Goal: Task Accomplishment & Management: Manage account settings

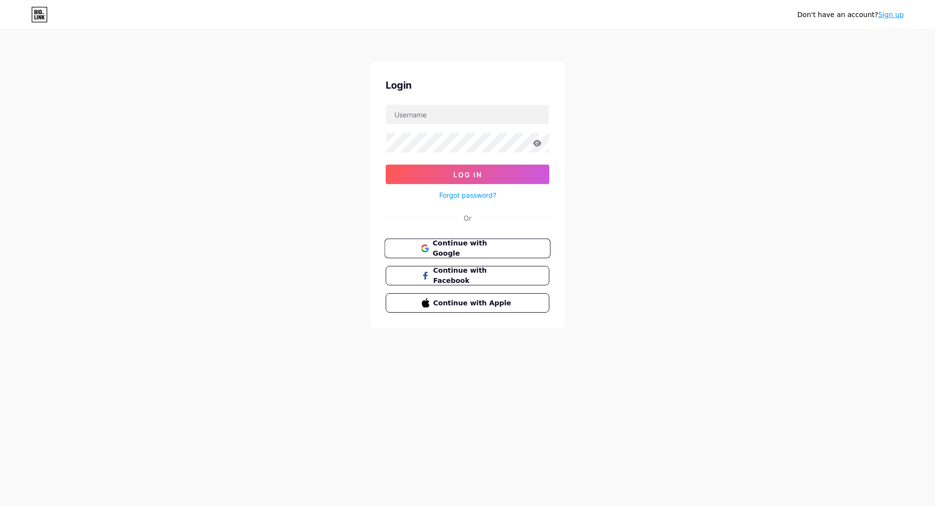
click at [472, 251] on span "Continue with Google" at bounding box center [472, 248] width 81 height 21
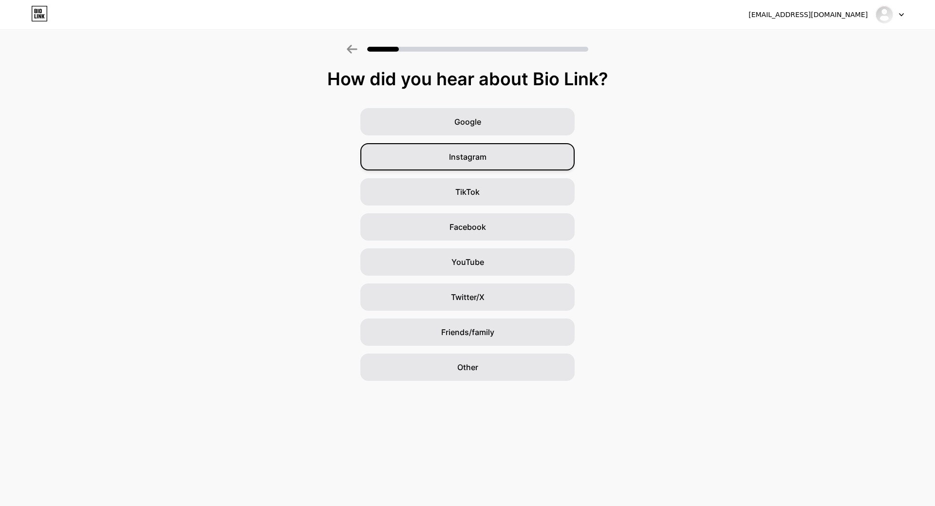
click at [526, 157] on div "Instagram" at bounding box center [467, 156] width 214 height 27
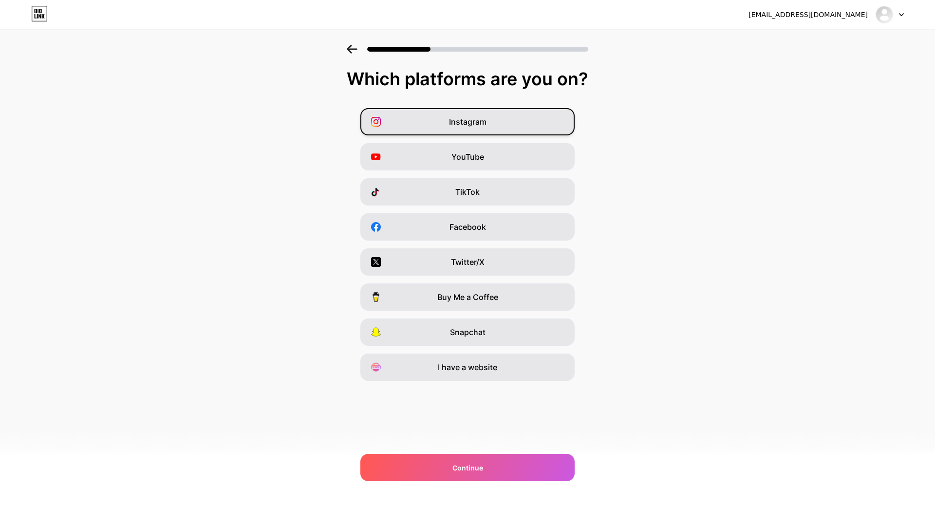
click at [522, 126] on div "Instagram" at bounding box center [467, 121] width 214 height 27
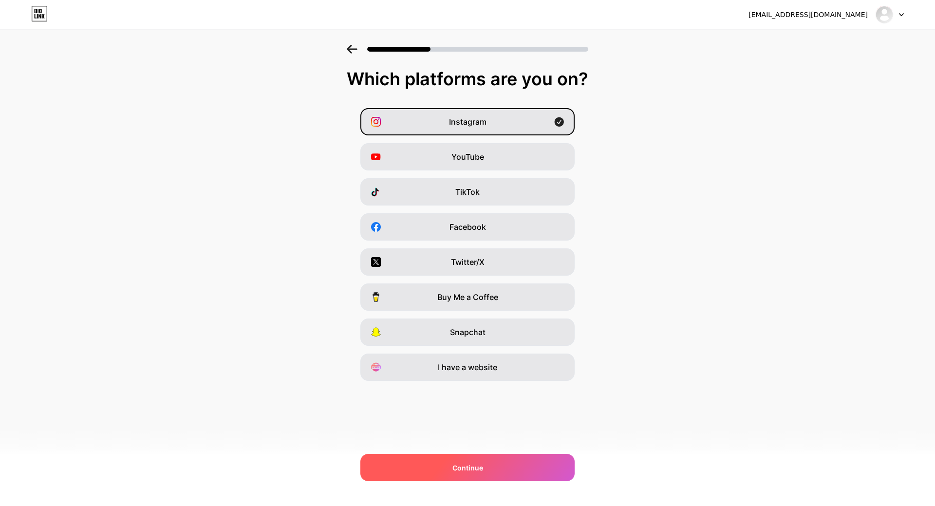
click at [475, 468] on span "Continue" at bounding box center [467, 468] width 31 height 10
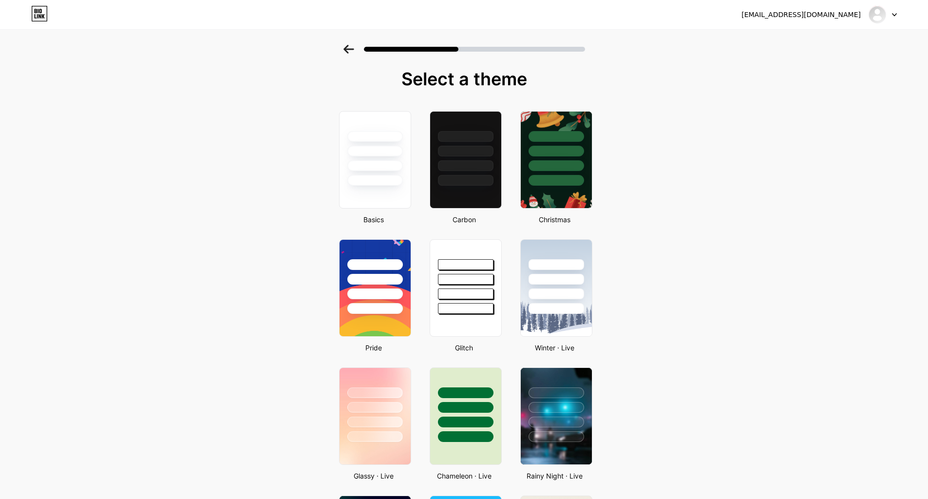
click at [834, 14] on div "nga.space3d@gmail.com" at bounding box center [800, 15] width 119 height 10
click at [885, 19] on div at bounding box center [882, 15] width 28 height 18
click at [894, 17] on div at bounding box center [882, 15] width 28 height 18
click at [816, 20] on div "nga.space3d@gmail.com" at bounding box center [818, 15] width 155 height 18
click at [883, 15] on img at bounding box center [877, 15] width 16 height 16
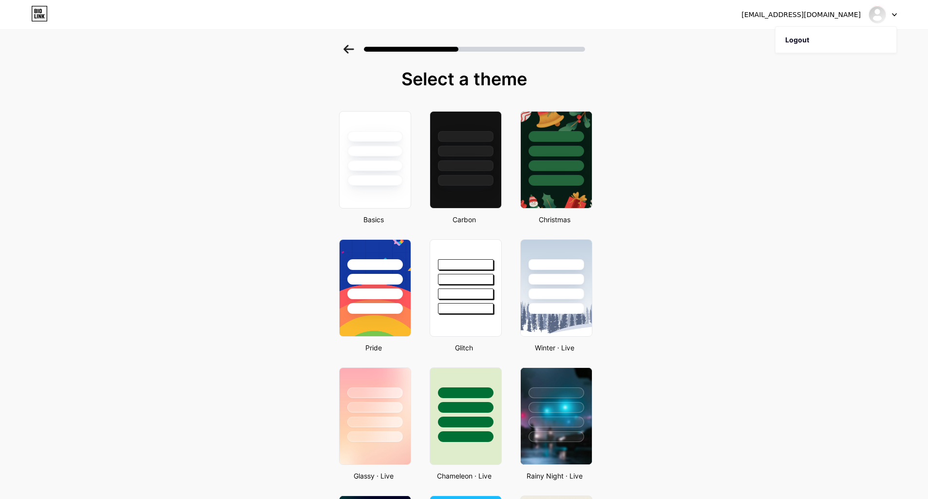
click at [818, 16] on div "nga.space3d@gmail.com" at bounding box center [800, 15] width 119 height 10
click at [42, 16] on icon at bounding box center [43, 16] width 3 height 4
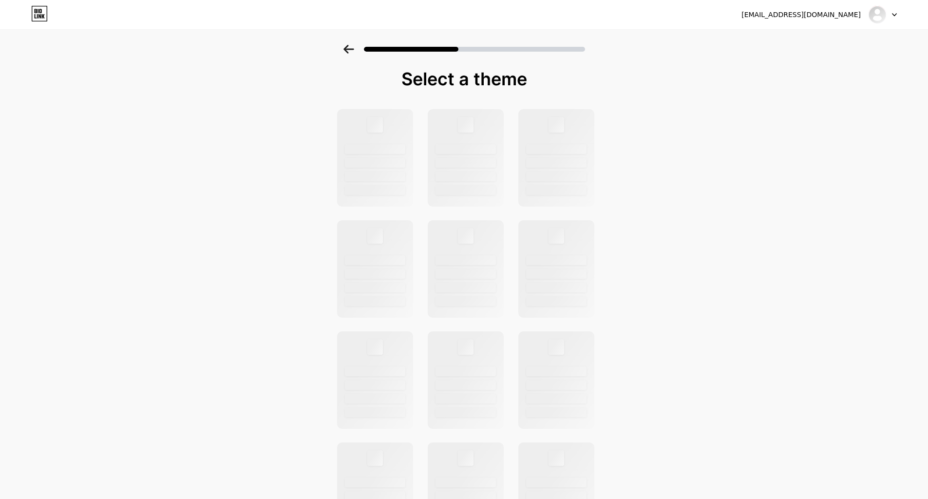
click at [838, 18] on div "nga.space3d@gmail.com" at bounding box center [800, 15] width 119 height 10
click at [882, 18] on img at bounding box center [877, 15] width 16 height 16
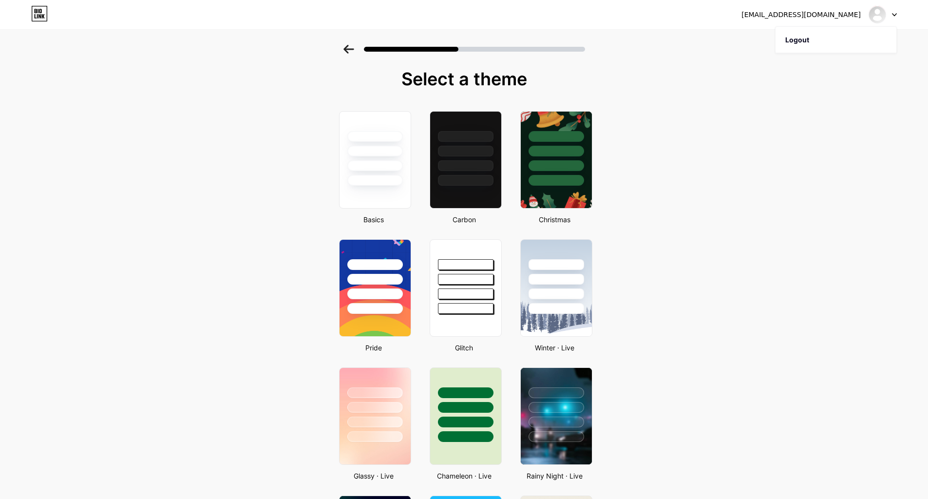
click at [886, 9] on div at bounding box center [882, 15] width 28 height 18
click at [457, 389] on div at bounding box center [465, 391] width 57 height 11
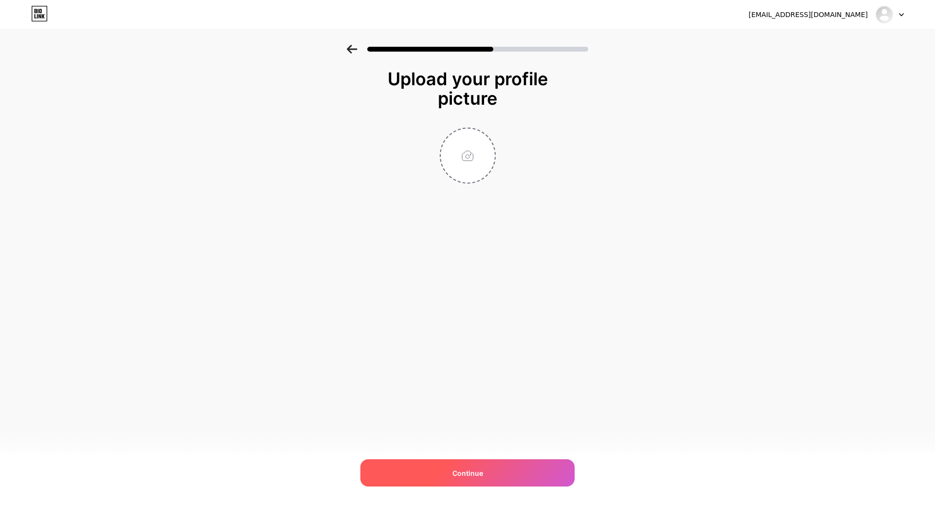
click at [460, 473] on span "Continue" at bounding box center [467, 473] width 31 height 10
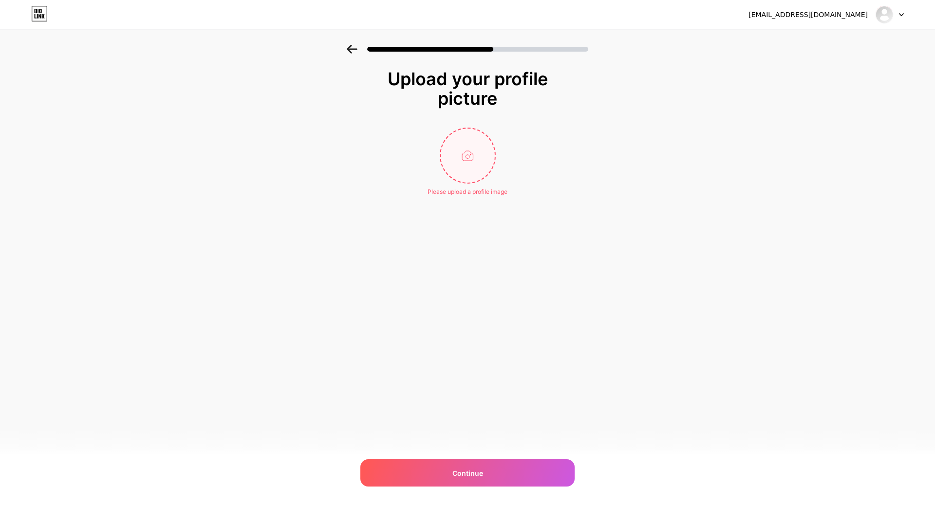
click at [463, 154] on input "file" at bounding box center [468, 156] width 54 height 54
type input "C:\fakepath\z6503047694932_9202341209e29a39b3f87e56edbf3ff5.jpg"
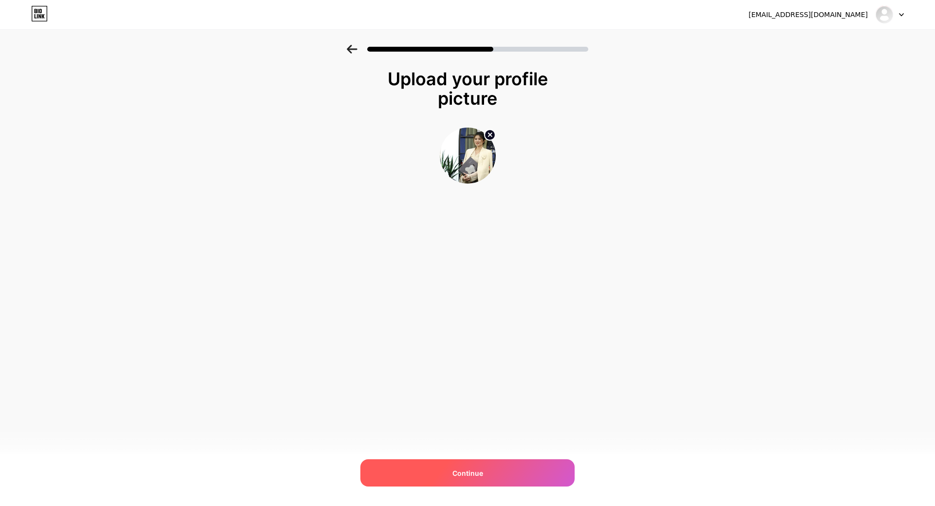
click at [430, 474] on div "Continue" at bounding box center [467, 472] width 214 height 27
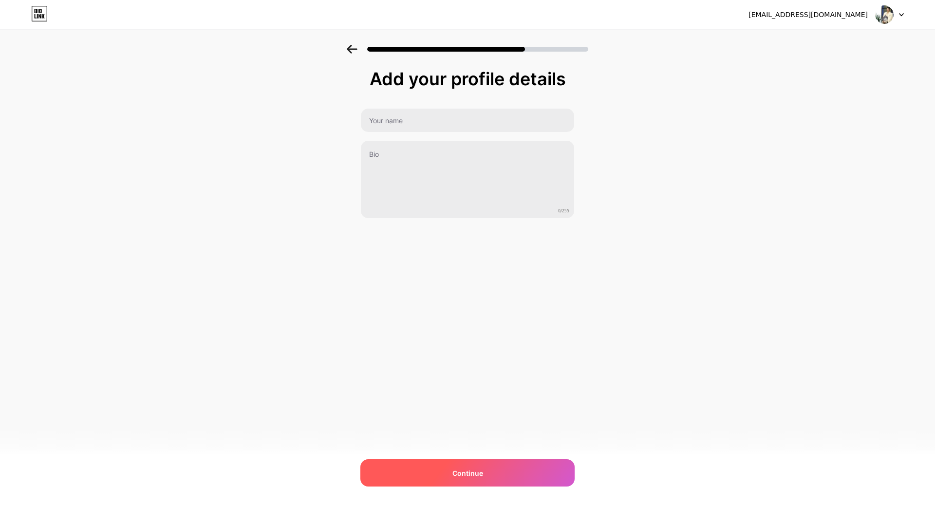
click at [441, 463] on div "Continue" at bounding box center [467, 472] width 214 height 27
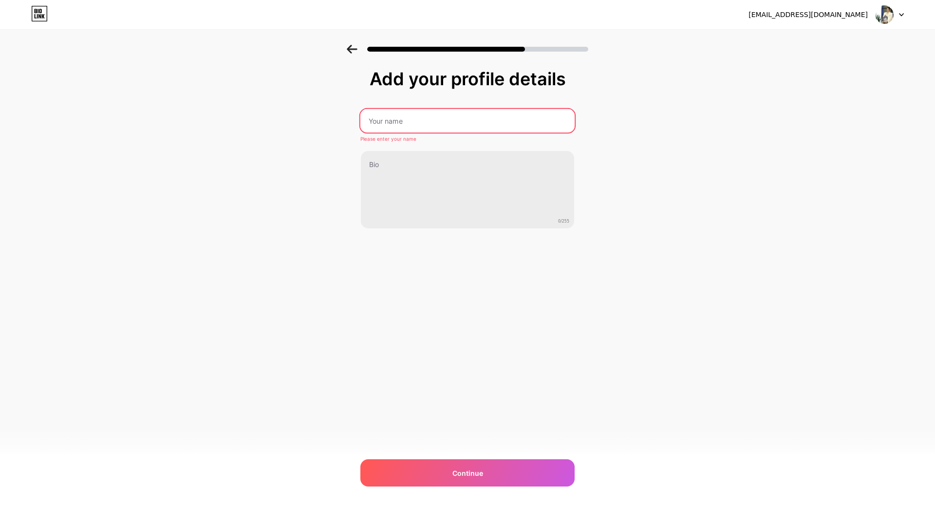
click at [465, 128] on input "text" at bounding box center [467, 120] width 214 height 23
type input "Ho Nga"
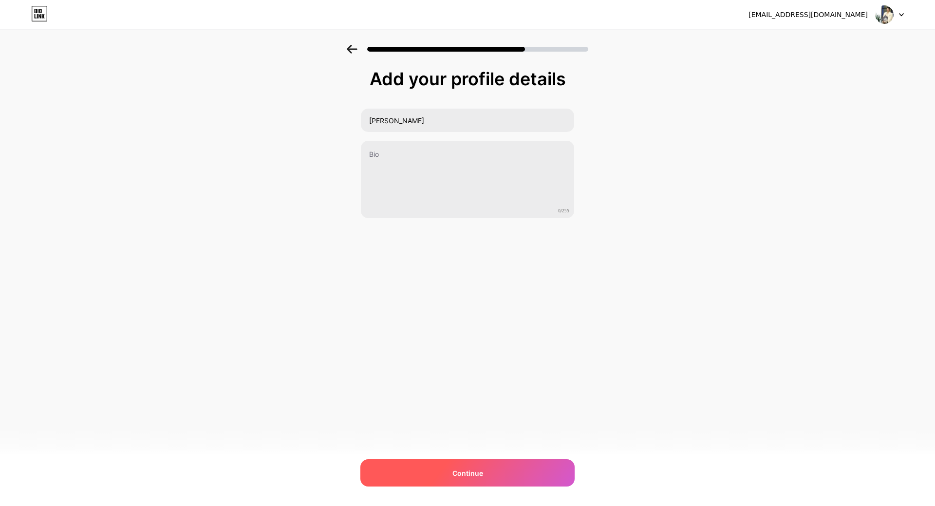
click at [425, 466] on div "Continue" at bounding box center [467, 472] width 214 height 27
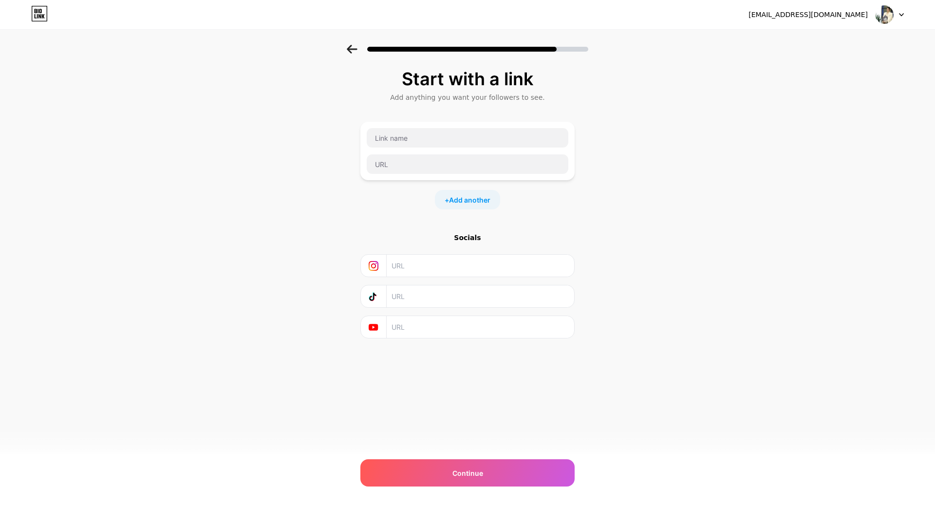
click at [826, 16] on div "nga.space3d@gmail.com" at bounding box center [808, 15] width 119 height 10
click at [894, 14] on div at bounding box center [890, 15] width 28 height 18
click at [814, 45] on li "Logout" at bounding box center [843, 40] width 121 height 26
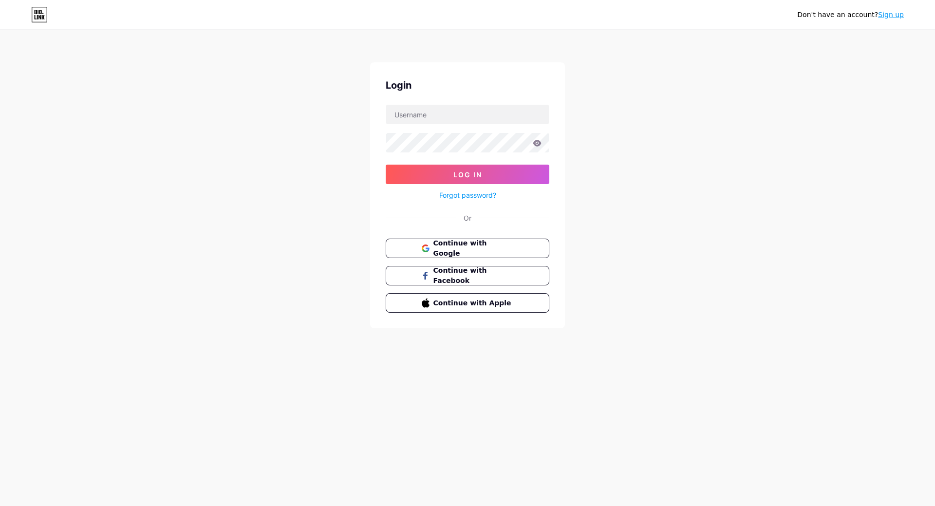
click at [820, 37] on div "Don't have an account? Sign up Login Log In Forgot password? Or Continue with G…" at bounding box center [467, 179] width 935 height 359
click at [457, 115] on input "text" at bounding box center [467, 114] width 163 height 19
type input "nga.space3d@gmail.com"
click at [457, 197] on link "Forgot password?" at bounding box center [467, 195] width 57 height 10
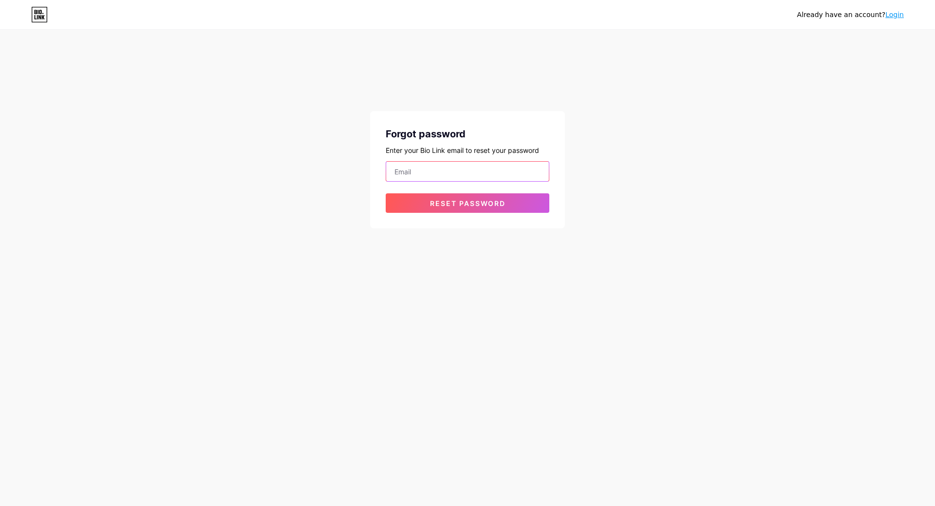
click at [464, 172] on input "email" at bounding box center [467, 171] width 163 height 19
type input "nga.space3d@gmail.com"
click at [450, 203] on span "Reset password" at bounding box center [467, 203] width 75 height 8
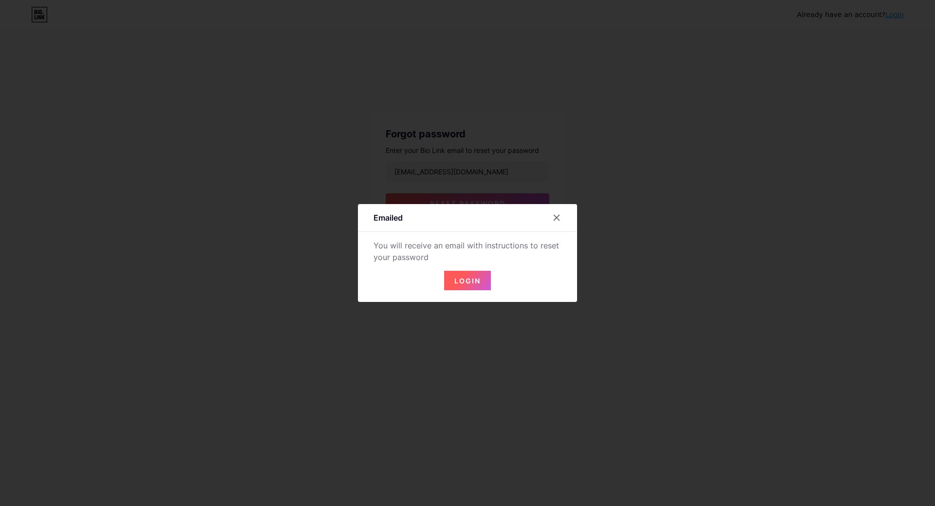
click at [478, 288] on button "Login" at bounding box center [467, 280] width 47 height 19
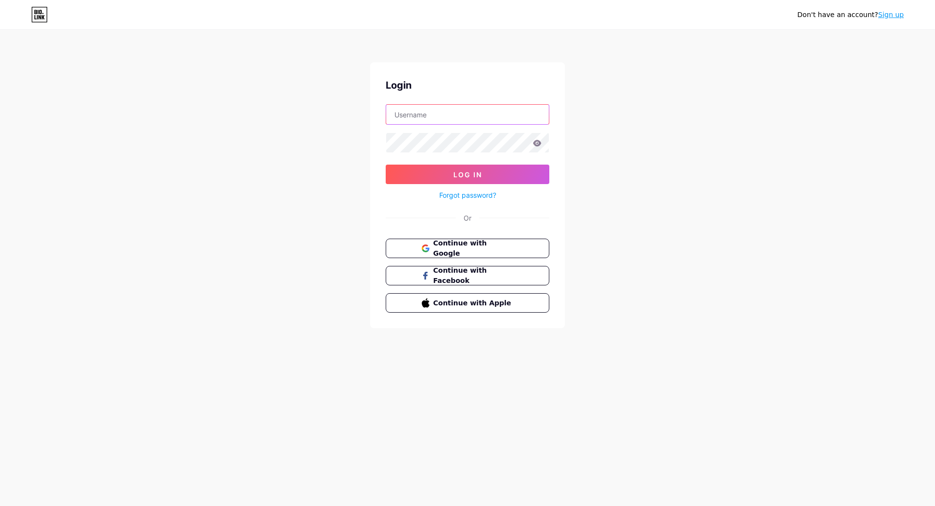
click at [470, 119] on input "text" at bounding box center [467, 114] width 163 height 19
type input "nga.ho@space3d.vn"
click at [454, 198] on link "Forgot password?" at bounding box center [467, 195] width 57 height 10
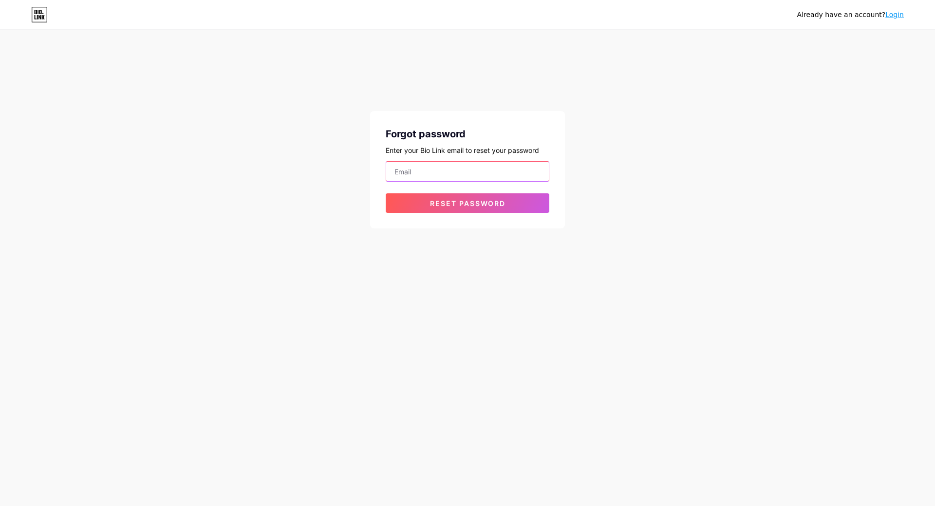
click at [461, 173] on input "email" at bounding box center [467, 171] width 163 height 19
type input "nga.ho@space3d.vn"
click at [469, 199] on span "Reset password" at bounding box center [467, 203] width 75 height 8
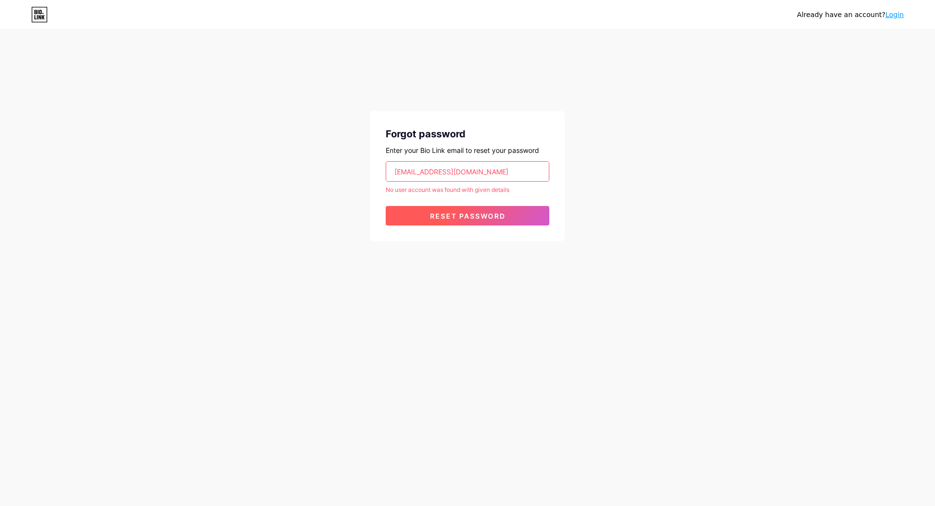
click at [454, 215] on span "Reset password" at bounding box center [467, 216] width 75 height 8
click at [892, 13] on link "Login" at bounding box center [894, 15] width 19 height 8
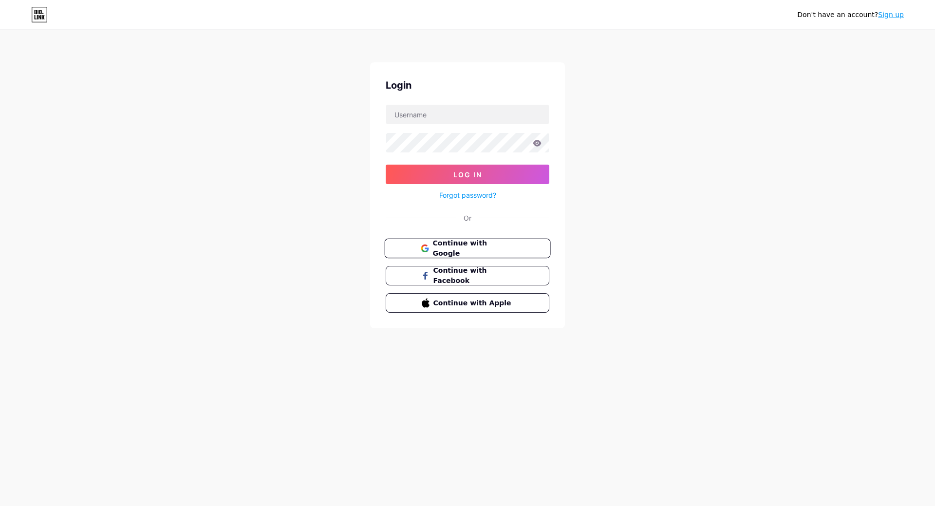
click at [452, 250] on span "Continue with Google" at bounding box center [472, 248] width 81 height 21
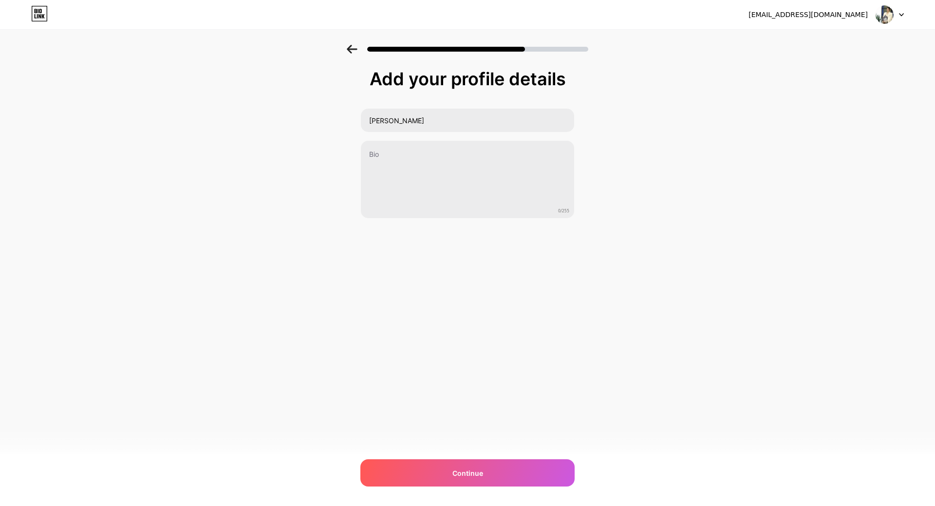
click at [826, 16] on div "nga.space3d@gmail.com" at bounding box center [808, 15] width 119 height 10
click at [906, 12] on div "nga.space3d@gmail.com Logout" at bounding box center [467, 15] width 935 height 18
click at [899, 16] on icon at bounding box center [901, 14] width 5 height 3
drag, startPoint x: 795, startPoint y: 14, endPoint x: 871, endPoint y: 14, distance: 76.0
click at [871, 14] on div "nga.space3d@gmail.com" at bounding box center [826, 15] width 155 height 18
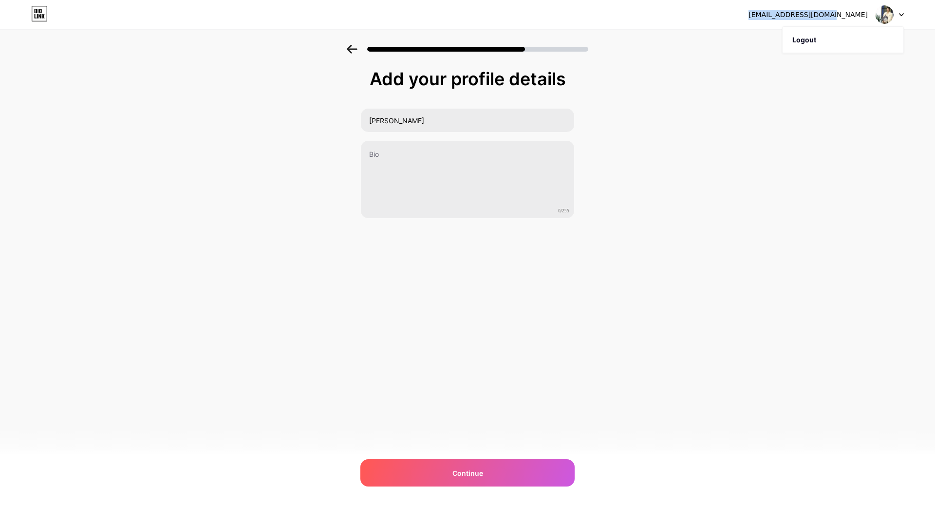
copy div "nga.space3d@gmail.com"
